Goal: Information Seeking & Learning: Check status

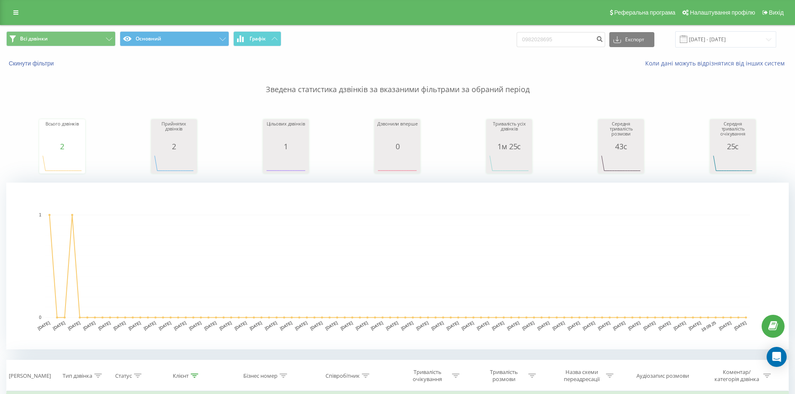
click at [344, 34] on div "Всі дзвінки Основний Графік 0982028695 Експорт .csv .xls .xlsx 23.06.2025 - 23.…" at bounding box center [397, 39] width 782 height 16
type input "380639675309"
click at [614, 42] on div "380639675309 Експорт .csv .xls .xlsx 23.06.2025 - 23.09.2025" at bounding box center [645, 39] width 259 height 16
click at [603, 40] on icon "submit" at bounding box center [599, 37] width 7 height 5
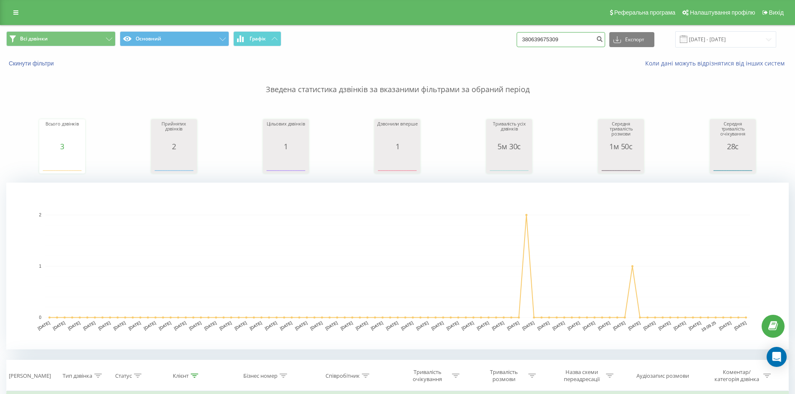
drag, startPoint x: 518, startPoint y: 35, endPoint x: 369, endPoint y: 20, distance: 149.6
click at [369, 20] on div "Реферальна програма Налаштування профілю Вихід Всі дзвінки Основний Графік 3806…" at bounding box center [397, 305] width 795 height 610
paste input "0679323655"
type input "0679323655"
click at [603, 40] on icon "submit" at bounding box center [599, 37] width 7 height 5
